Goal: Information Seeking & Learning: Learn about a topic

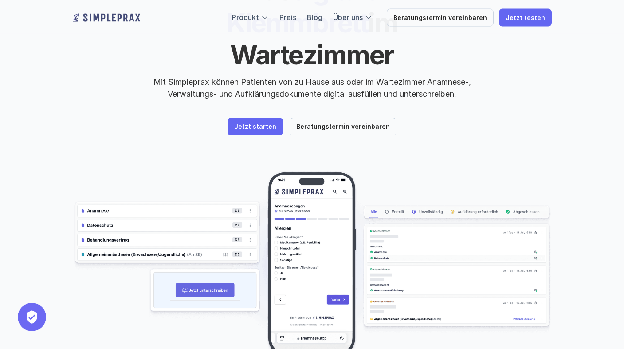
scroll to position [145, 0]
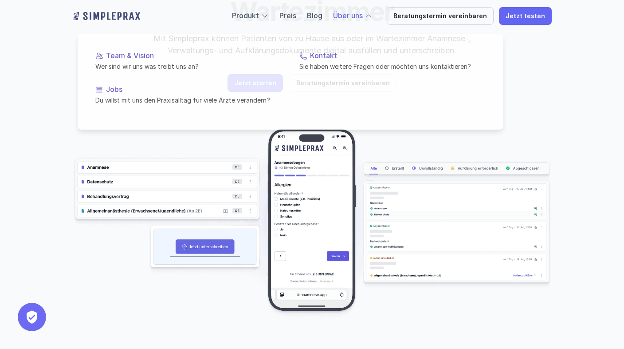
click at [368, 20] on div at bounding box center [291, 69] width 426 height 119
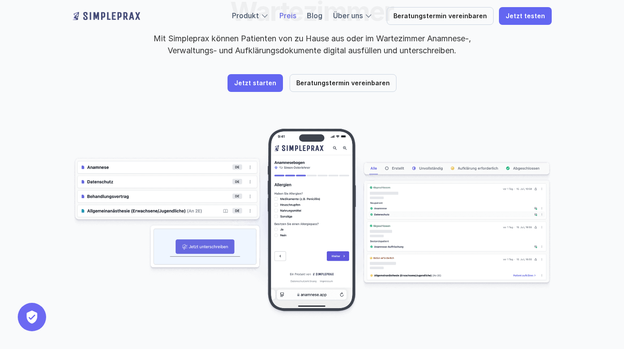
click at [296, 18] on link "Preis" at bounding box center [287, 15] width 17 height 9
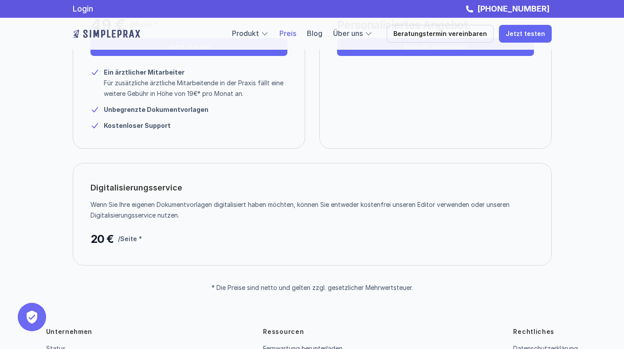
scroll to position [173, 0]
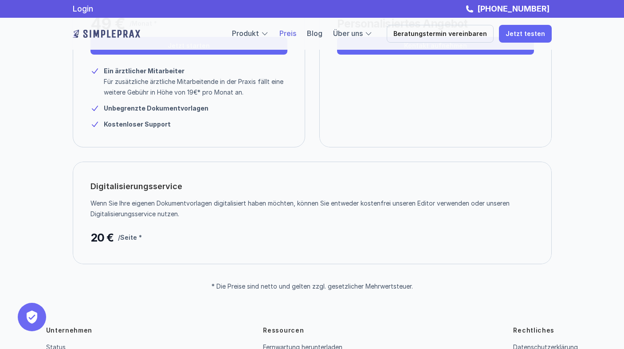
drag, startPoint x: 126, startPoint y: 206, endPoint x: 247, endPoint y: 218, distance: 121.2
click at [247, 218] on p "Wenn Sie Ihre eigenen Dokumentvorlagen digitalisiert haben möchten, können Sie …" at bounding box center [308, 208] width 437 height 21
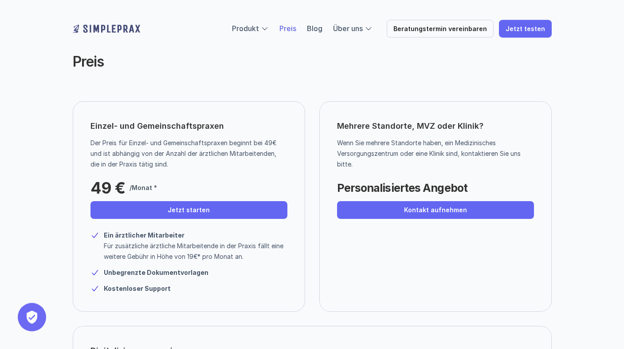
scroll to position [11, 0]
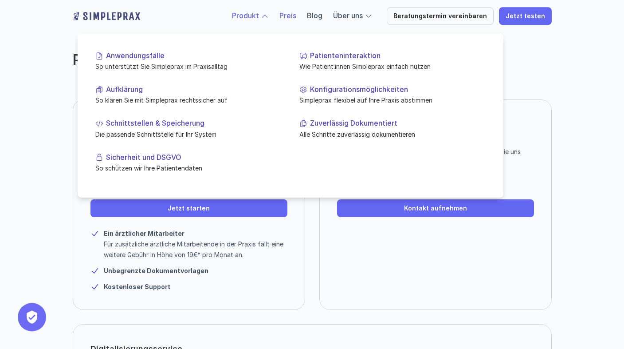
click at [259, 17] on link "Produkt" at bounding box center [245, 15] width 27 height 9
click at [46, 166] on div "Preis Einzel- und Gemeinschaftspraxen Der Preis für Einzel- und Gemeinschaftspr…" at bounding box center [312, 220] width 624 height 463
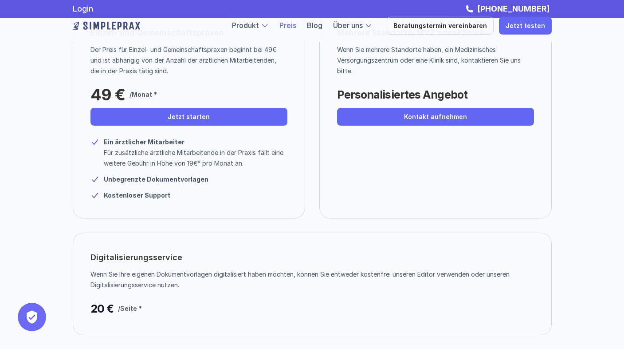
scroll to position [0, 0]
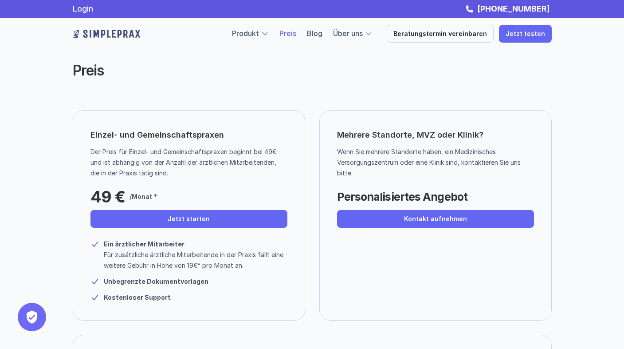
click at [296, 33] on link "Preis" at bounding box center [287, 33] width 17 height 9
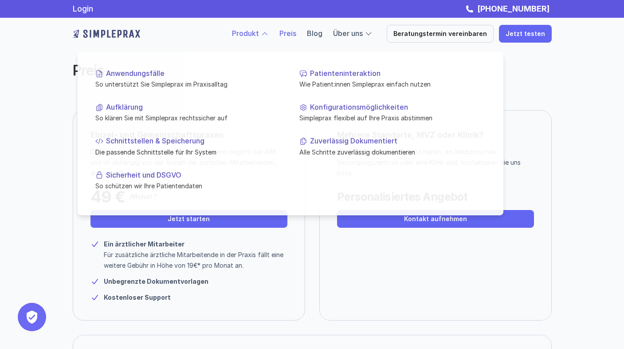
click at [259, 34] on link "Produkt" at bounding box center [245, 33] width 27 height 9
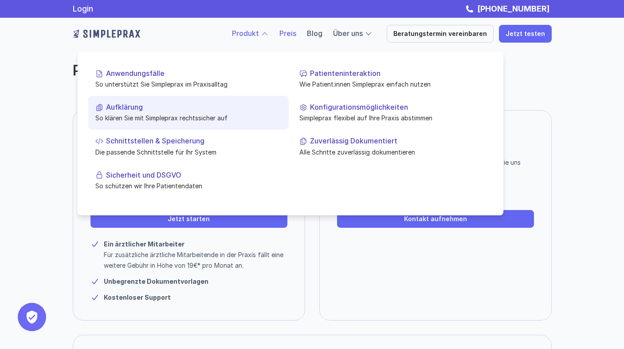
click at [118, 116] on p "So klären Sie mit Simpleprax rechtssicher auf" at bounding box center [188, 117] width 186 height 9
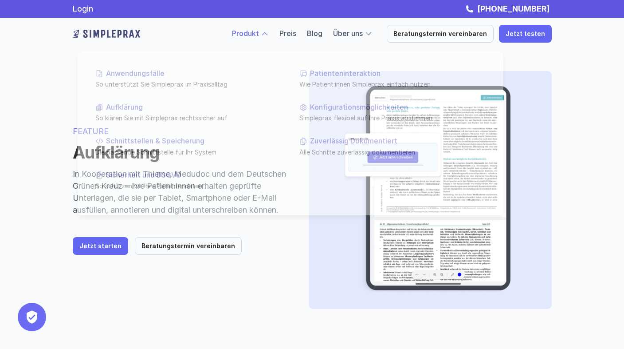
click at [269, 31] on div at bounding box center [265, 34] width 8 height 8
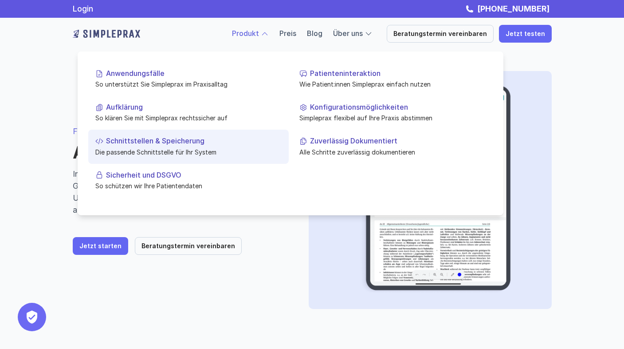
click at [138, 148] on p "Die passende Schnittstelle für Ihr System" at bounding box center [188, 151] width 186 height 9
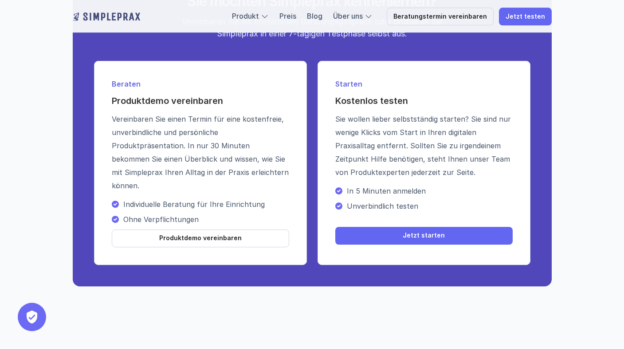
scroll to position [1117, 0]
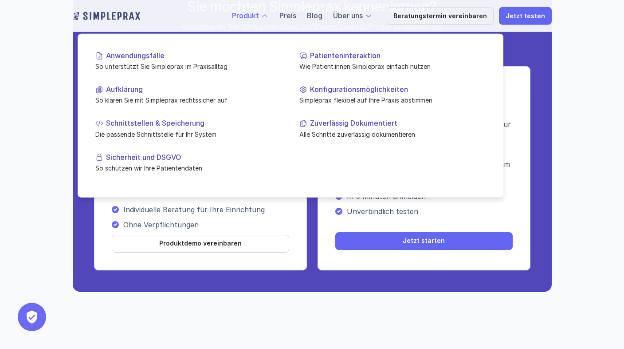
click at [259, 15] on link "Produkt" at bounding box center [245, 15] width 27 height 9
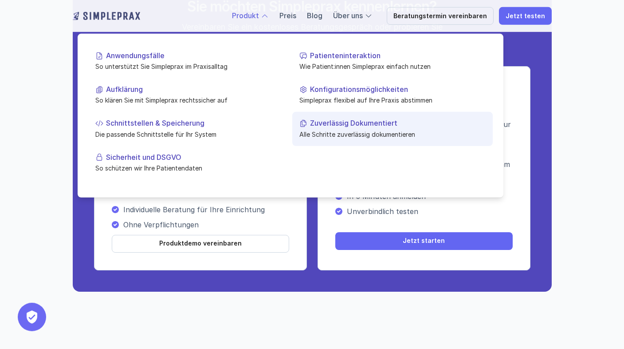
click at [344, 129] on p "Alle Schritte zuverlässig dokumentieren" at bounding box center [392, 133] width 186 height 9
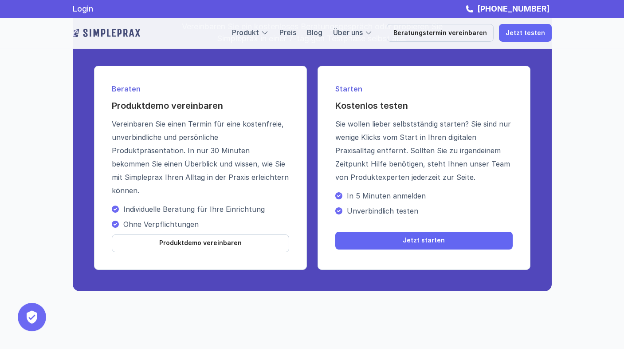
scroll to position [917, 0]
